Goal: Book appointment/travel/reservation

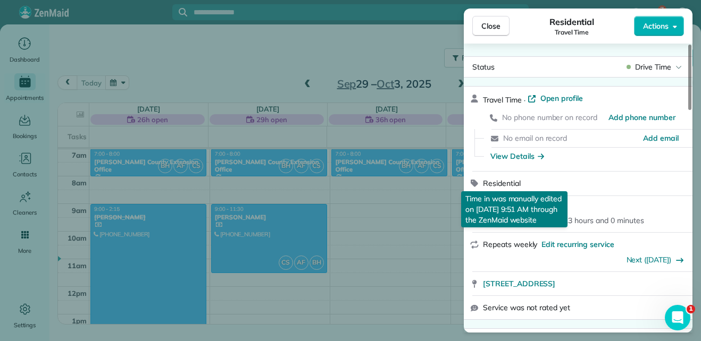
scroll to position [197, 0]
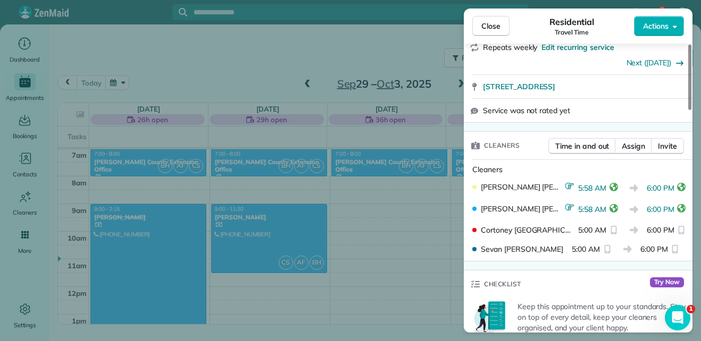
click at [608, 232] on button "reset" at bounding box center [613, 230] width 11 height 10
click at [609, 230] on icon "reset" at bounding box center [613, 230] width 9 height 9
click at [648, 189] on span "6:00 PM" at bounding box center [661, 188] width 28 height 10
click at [657, 187] on span "6:00 PM" at bounding box center [661, 188] width 28 height 10
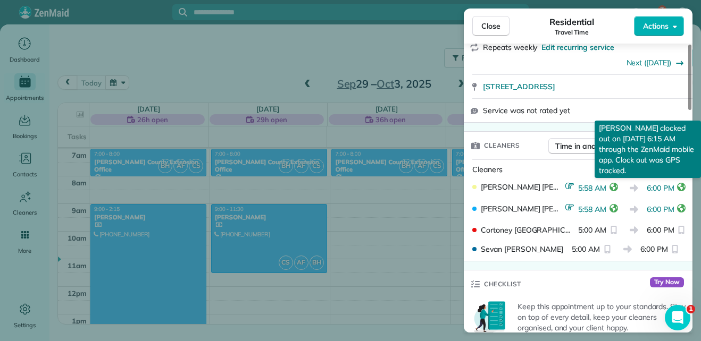
click at [677, 184] on icon "reset" at bounding box center [681, 187] width 9 height 9
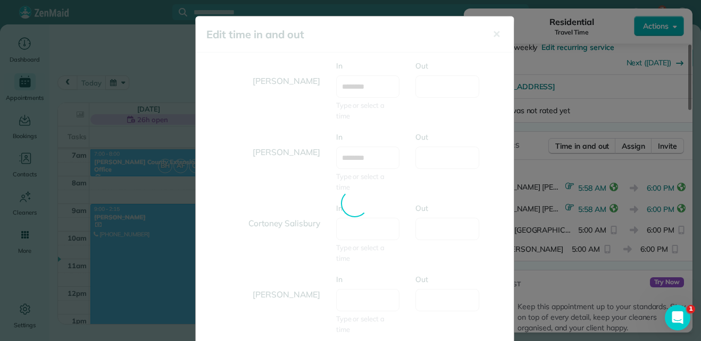
scroll to position [0, 0]
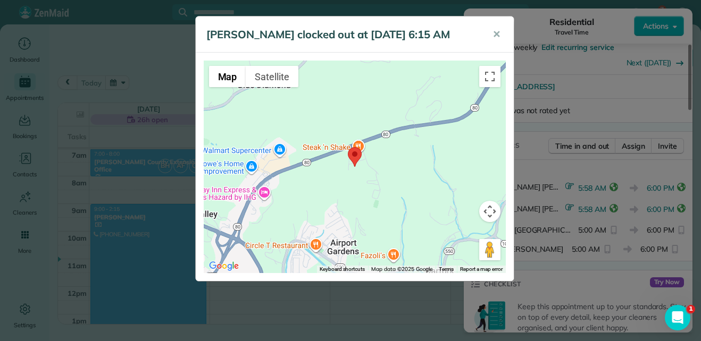
click at [355, 157] on img at bounding box center [355, 157] width 14 height 20
click at [493, 35] on span "✕" at bounding box center [496, 34] width 8 height 12
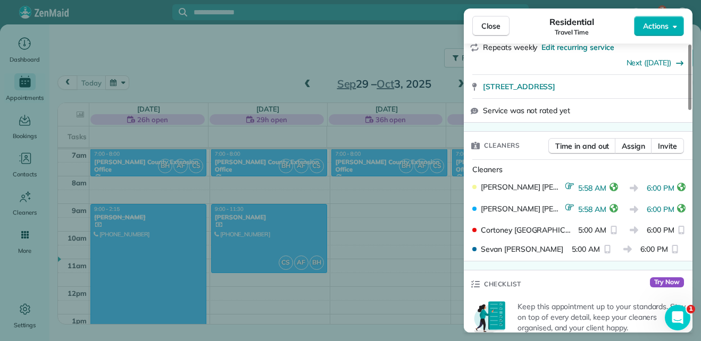
click at [655, 210] on span "6:00 PM" at bounding box center [661, 210] width 28 height 10
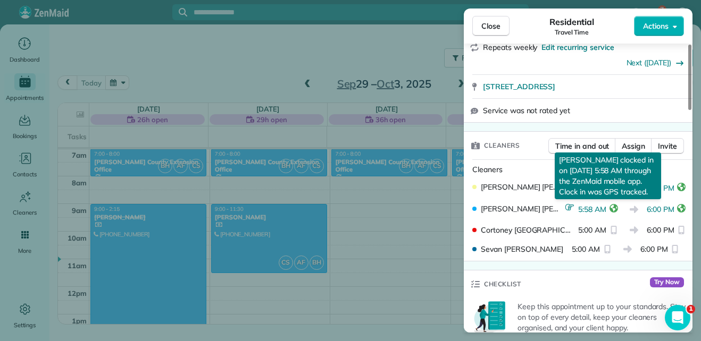
click at [609, 210] on icon "reset" at bounding box center [613, 208] width 9 height 9
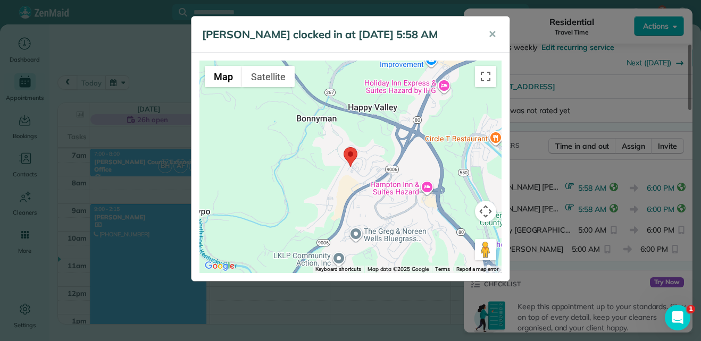
click at [354, 156] on img at bounding box center [350, 157] width 14 height 20
click at [493, 36] on span "✕" at bounding box center [492, 34] width 8 height 12
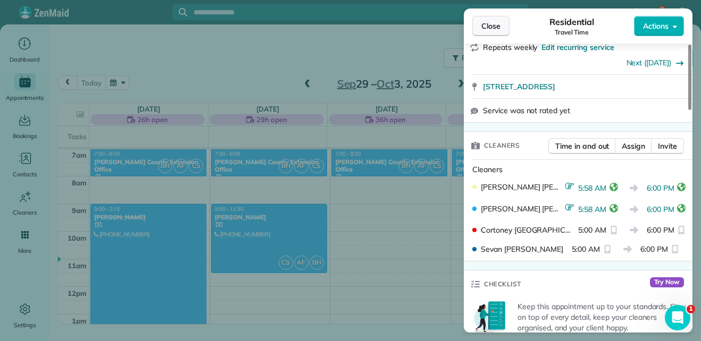
click at [494, 21] on span "Close" at bounding box center [490, 26] width 19 height 11
